Goal: Task Accomplishment & Management: Manage account settings

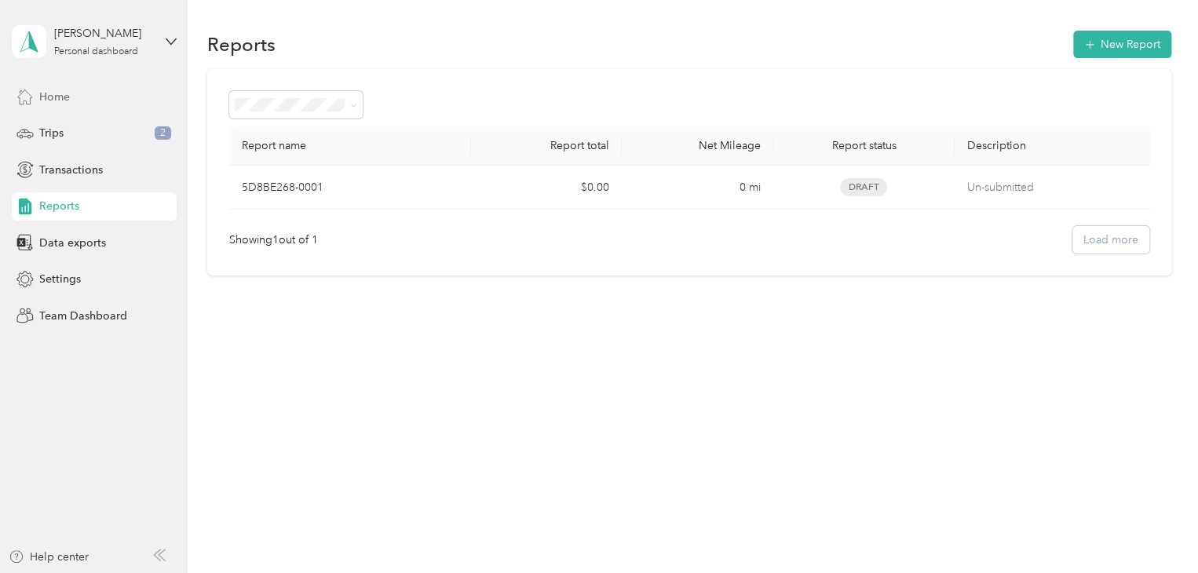
click at [44, 97] on span "Home" at bounding box center [54, 97] width 31 height 16
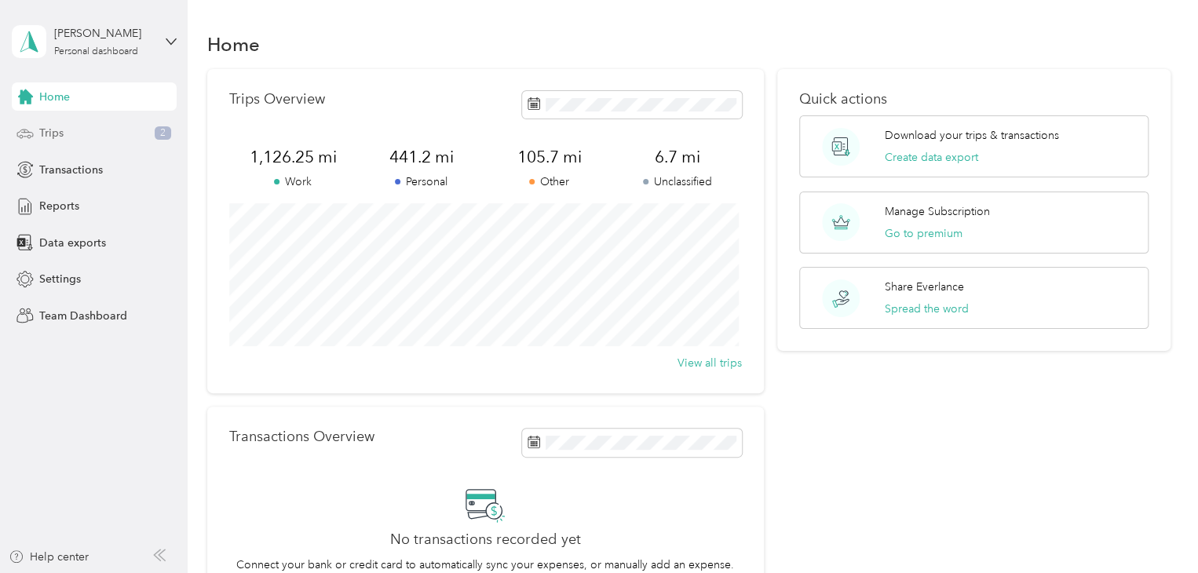
click at [49, 130] on span "Trips" at bounding box center [51, 133] width 24 height 16
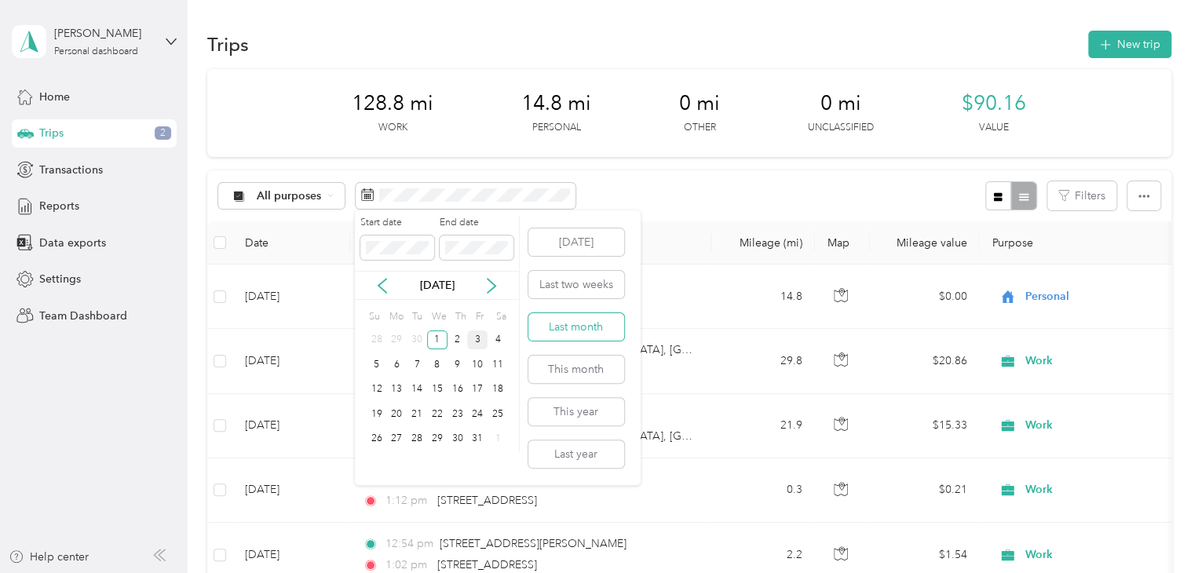
click at [572, 332] on button "Last month" at bounding box center [576, 326] width 96 height 27
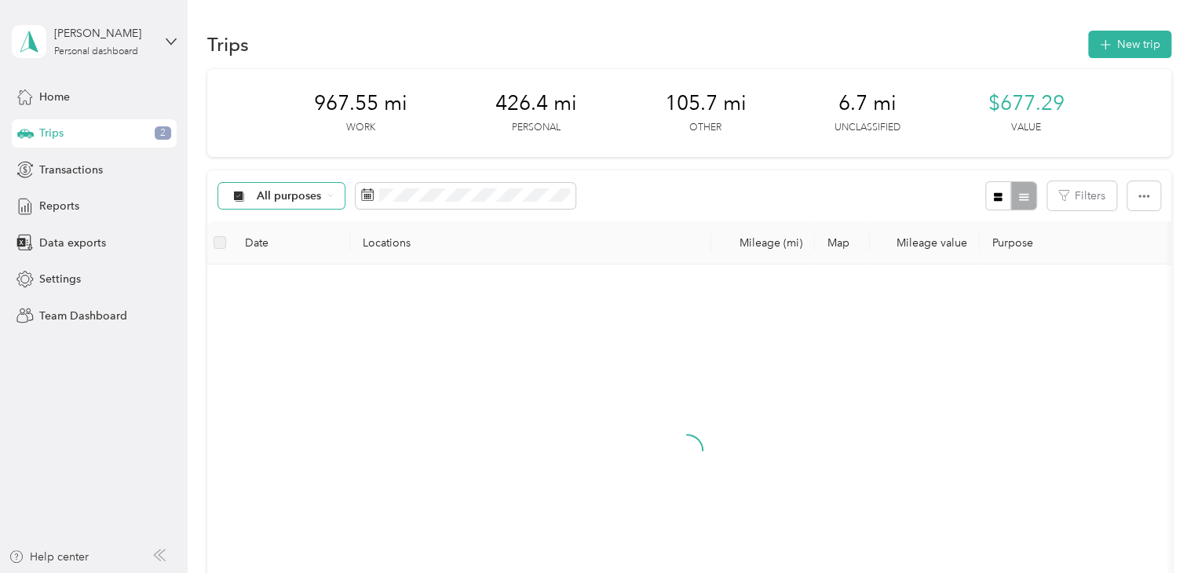
click at [272, 202] on div "All purposes" at bounding box center [281, 196] width 127 height 27
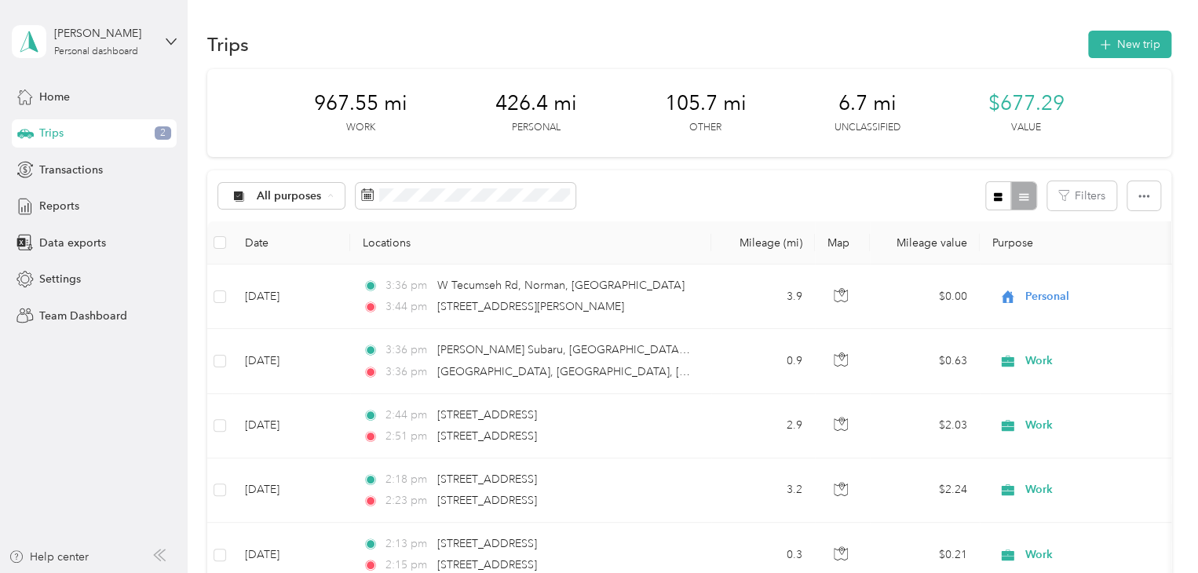
click at [271, 279] on span "Work" at bounding box center [295, 279] width 76 height 16
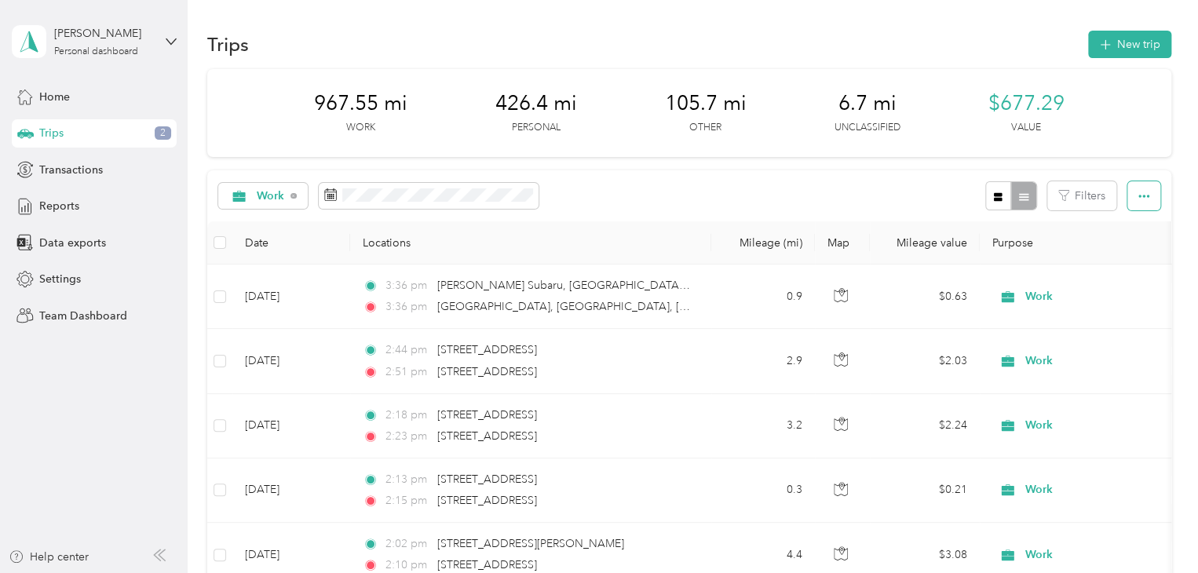
click at [1145, 195] on button "button" at bounding box center [1143, 195] width 33 height 29
click at [1125, 255] on span "Export" at bounding box center [1117, 253] width 33 height 13
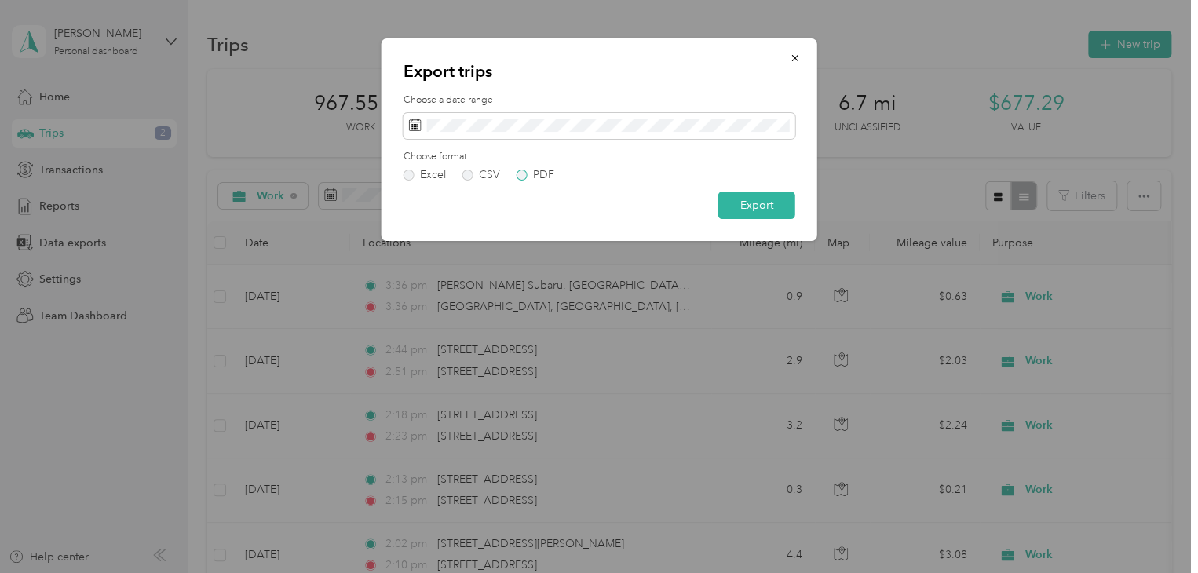
click at [540, 173] on div "PDF" at bounding box center [543, 175] width 21 height 11
click at [751, 208] on button "Export" at bounding box center [756, 205] width 77 height 27
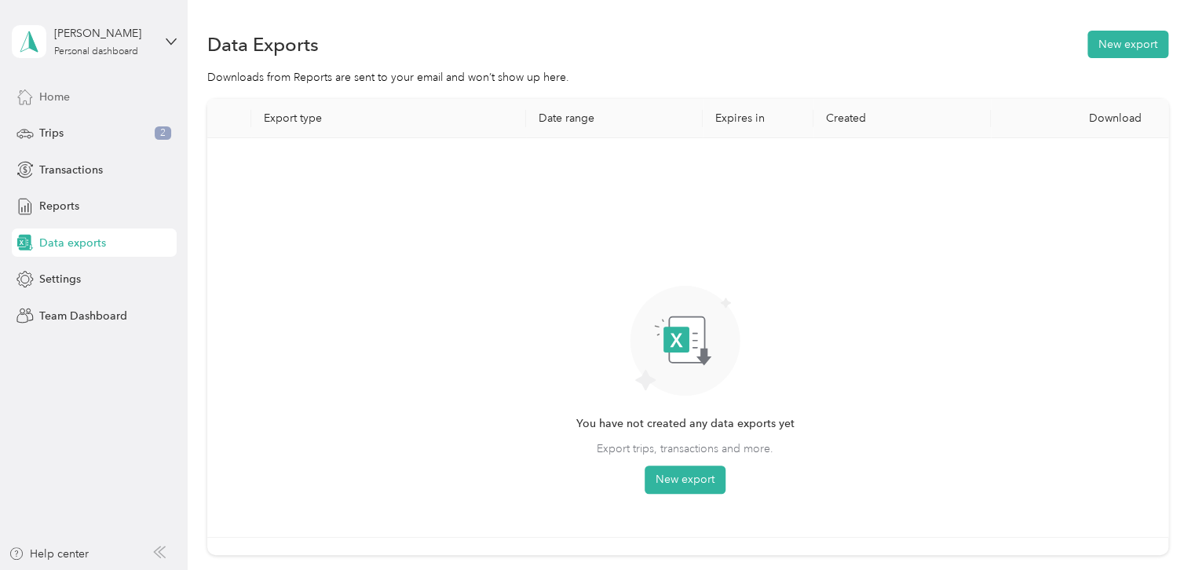
click at [59, 99] on span "Home" at bounding box center [54, 97] width 31 height 16
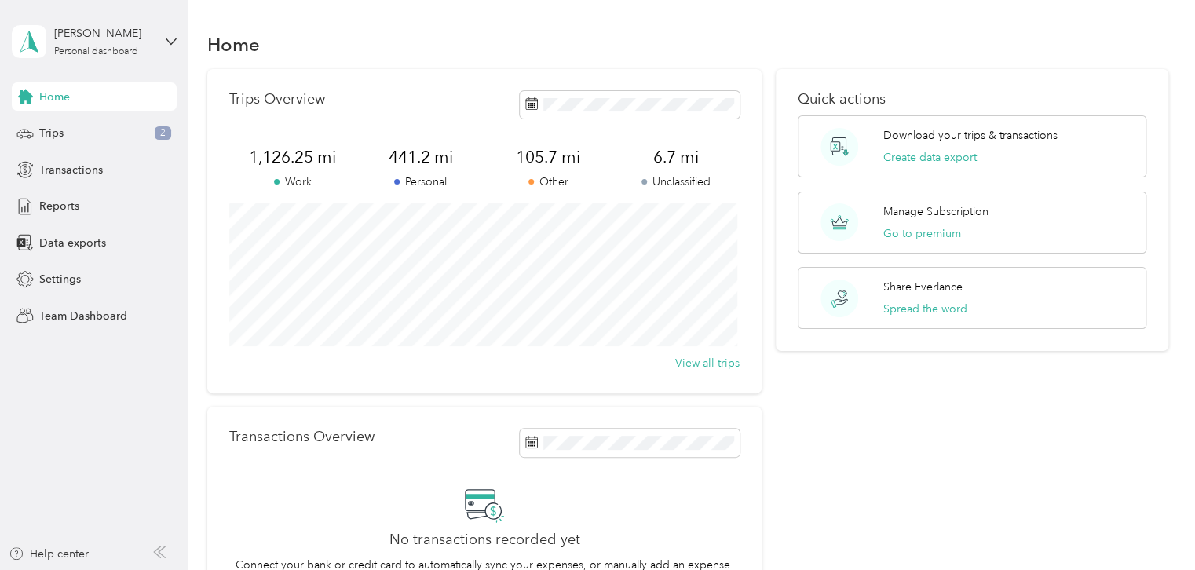
drag, startPoint x: 534, startPoint y: 95, endPoint x: 439, endPoint y: 81, distance: 96.0
click at [439, 81] on div "Trips Overview 1,126.25 mi Work 441.2 mi Personal 105.7 mi Other 6.7 mi Unclass…" at bounding box center [484, 231] width 555 height 324
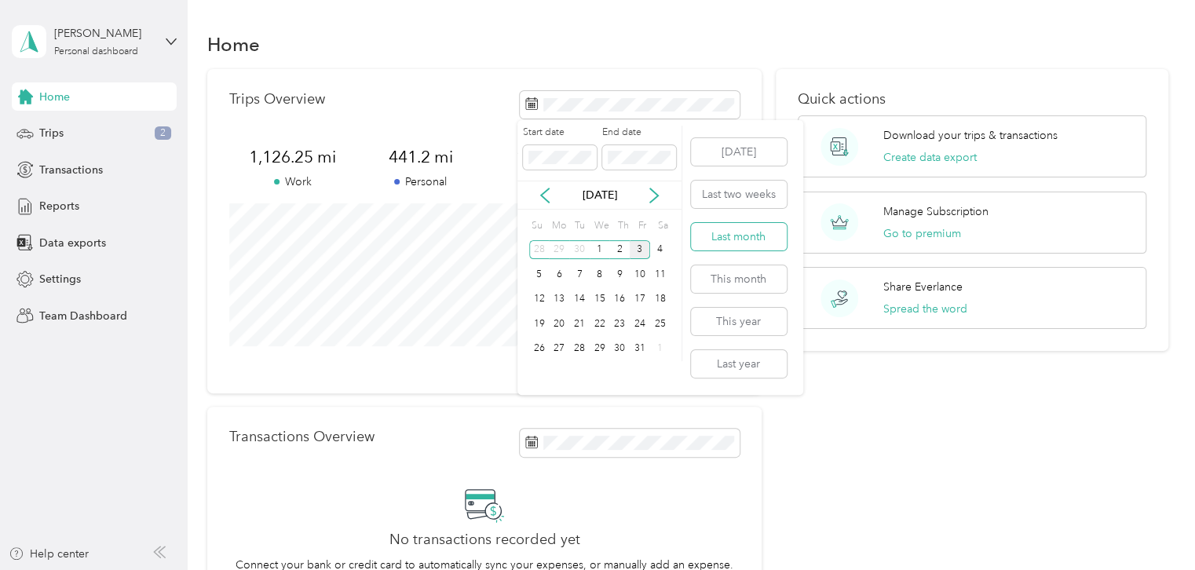
click at [722, 246] on button "Last month" at bounding box center [739, 236] width 96 height 27
